Goal: Task Accomplishment & Management: Manage account settings

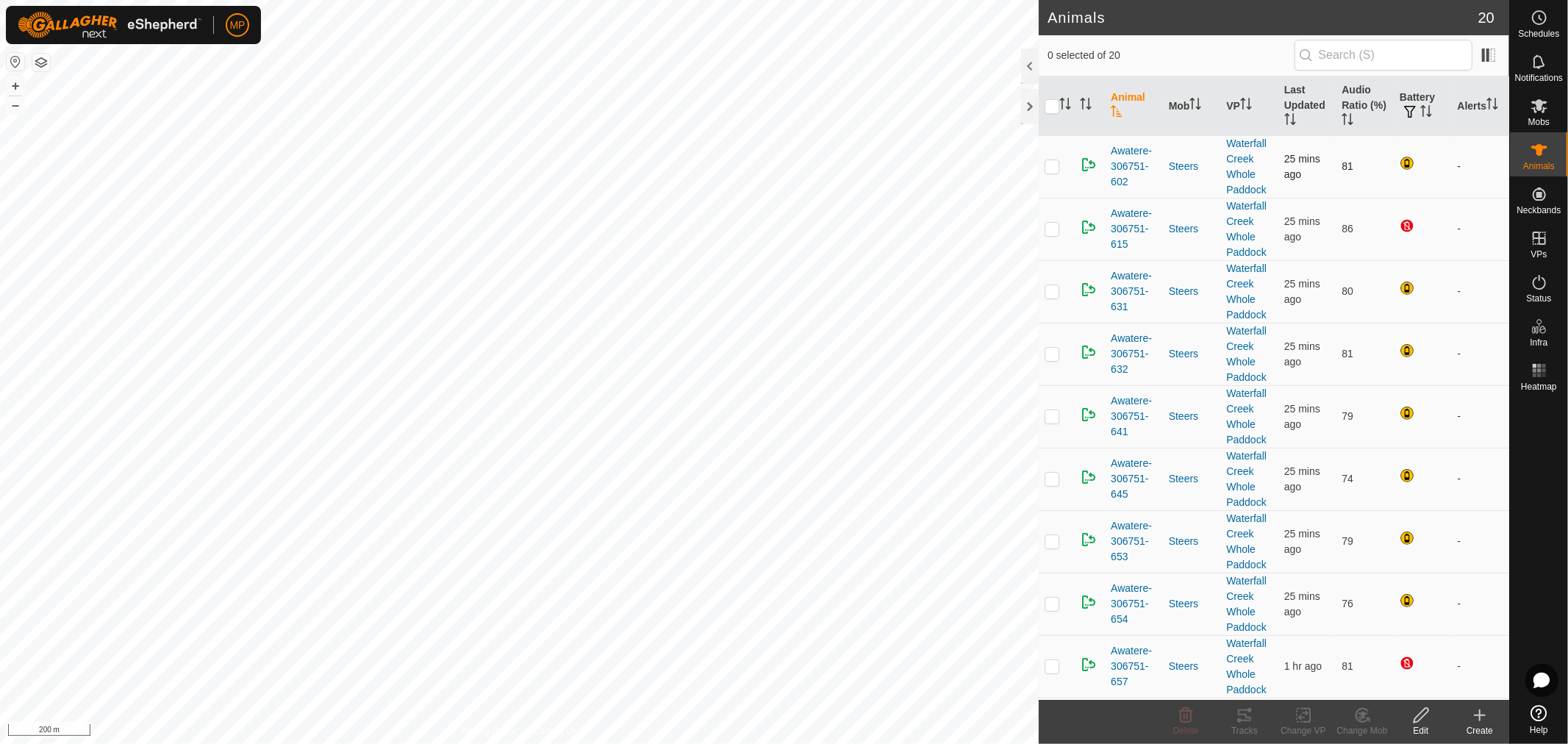
click at [1049, 167] on p-checkbox at bounding box center [1052, 167] width 15 height 12
checkbox input "true"
click at [1046, 230] on p-checkbox at bounding box center [1052, 229] width 15 height 12
checkbox input "true"
click at [1049, 165] on p-checkbox at bounding box center [1052, 167] width 15 height 12
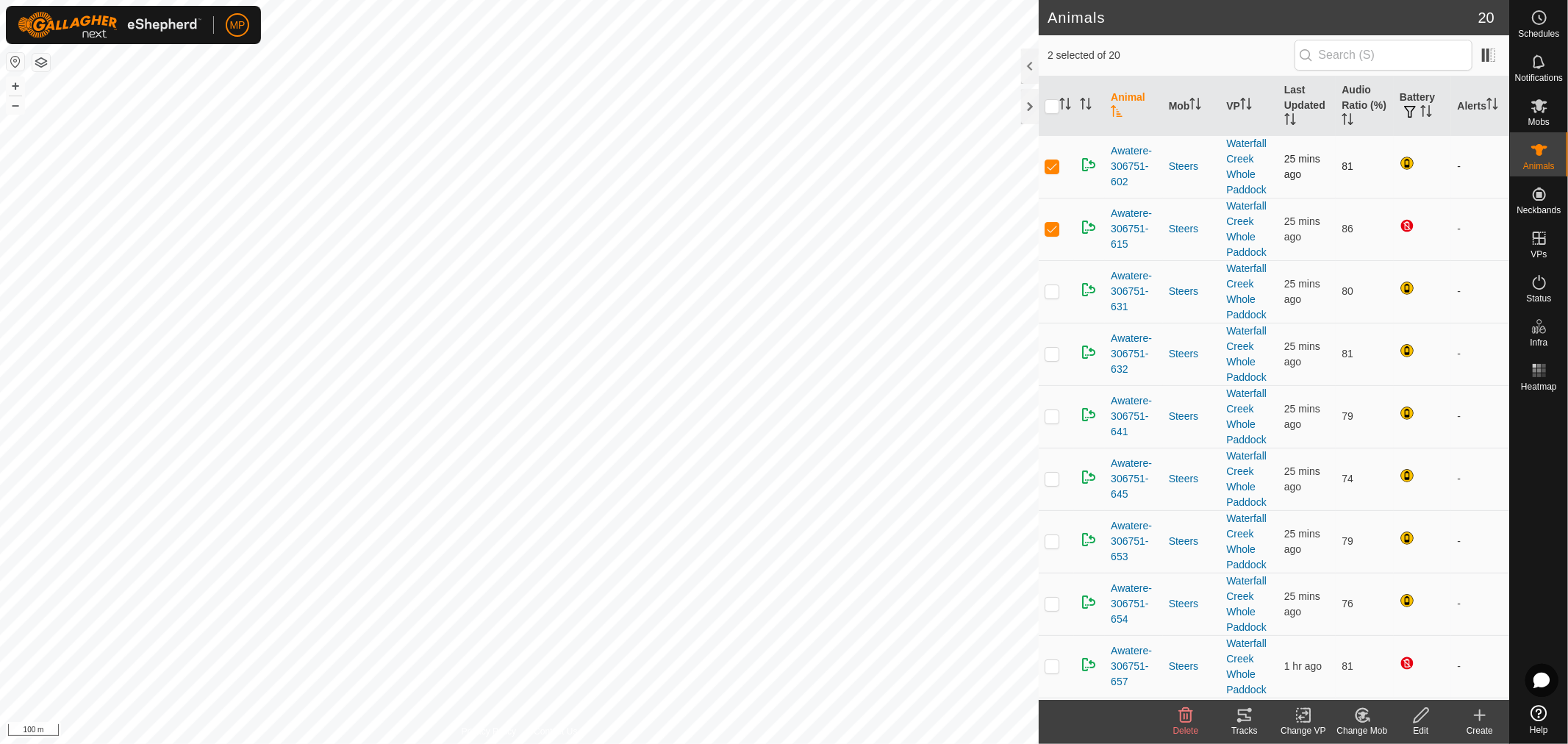
checkbox input "false"
click at [1050, 670] on p-checkbox at bounding box center [1052, 667] width 15 height 12
checkbox input "true"
